Goal: Check status

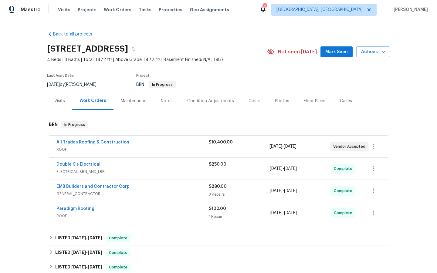
scroll to position [0, 0]
click at [81, 141] on link "All Trades Roofing & Construction" at bounding box center [92, 142] width 73 height 4
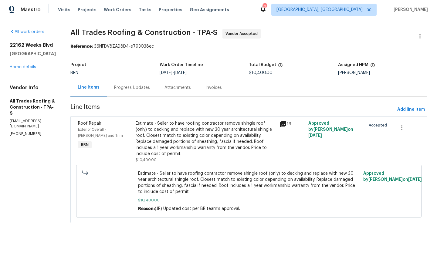
click at [120, 89] on div "Progress Updates" at bounding box center [132, 88] width 36 height 6
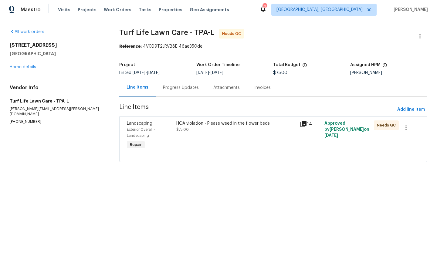
click at [173, 89] on div "Progress Updates" at bounding box center [181, 88] width 36 height 6
